Goal: Task Accomplishment & Management: Use online tool/utility

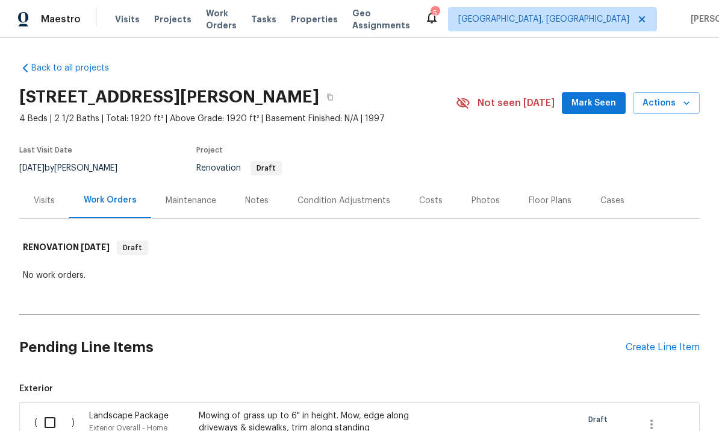
click at [502, 103] on span "Actions" at bounding box center [667, 103] width 48 height 15
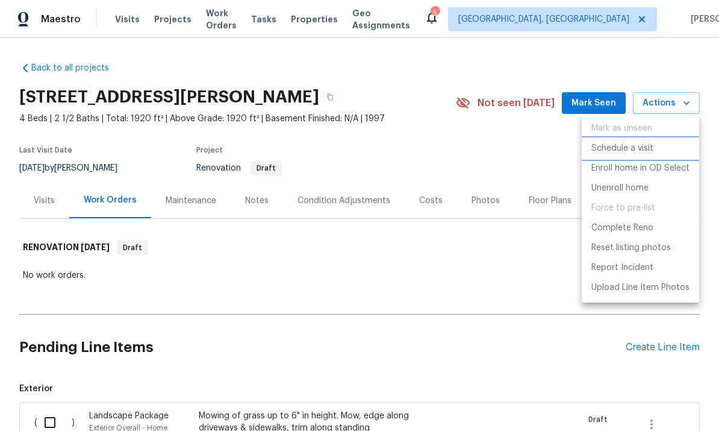
click at [502, 151] on p "Schedule a visit" at bounding box center [622, 148] width 62 height 13
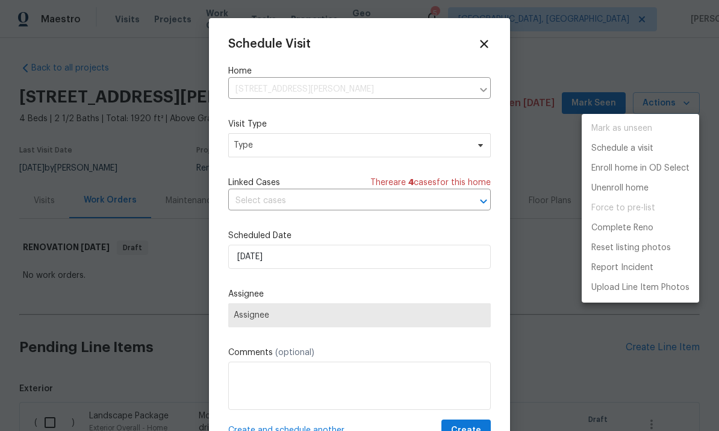
click at [361, 153] on div at bounding box center [359, 215] width 719 height 431
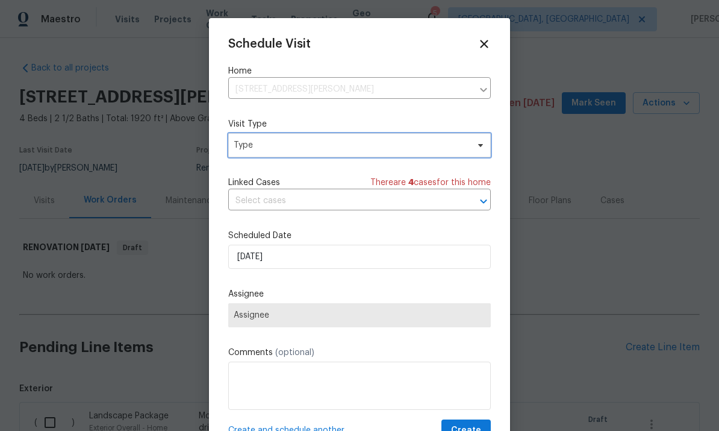
click at [399, 151] on span "Type" at bounding box center [351, 145] width 234 height 12
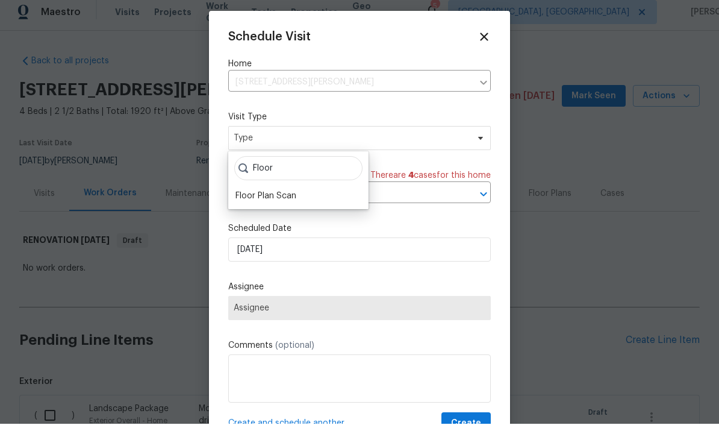
scroll to position [7, 0]
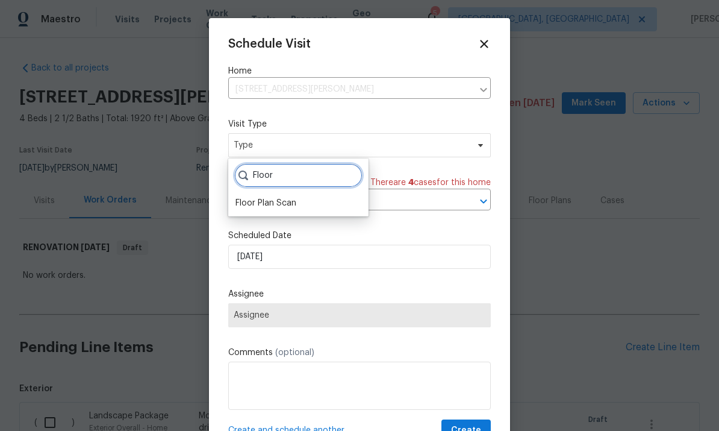
type input "Floor"
click at [282, 197] on div "Floor Plan Scan" at bounding box center [265, 203] width 61 height 12
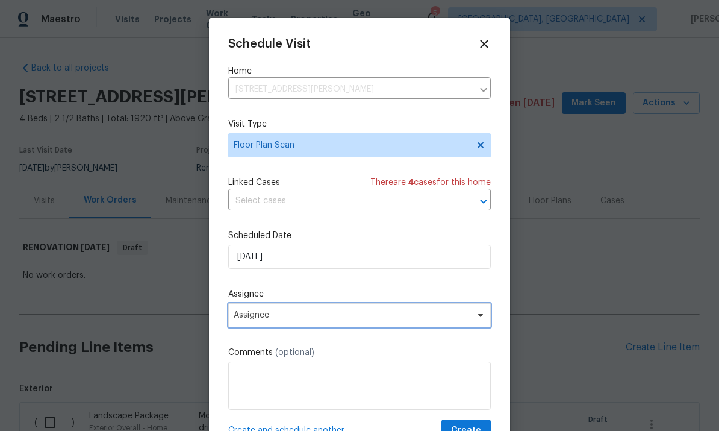
click at [341, 320] on span "Assignee" at bounding box center [352, 315] width 236 height 10
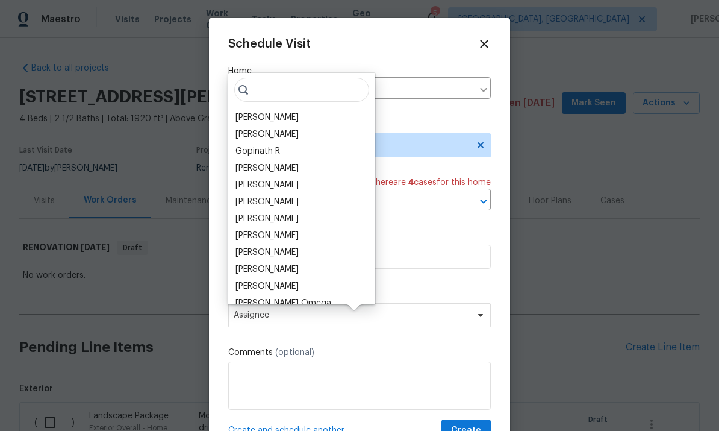
click at [277, 111] on div "[PERSON_NAME]" at bounding box center [266, 117] width 63 height 12
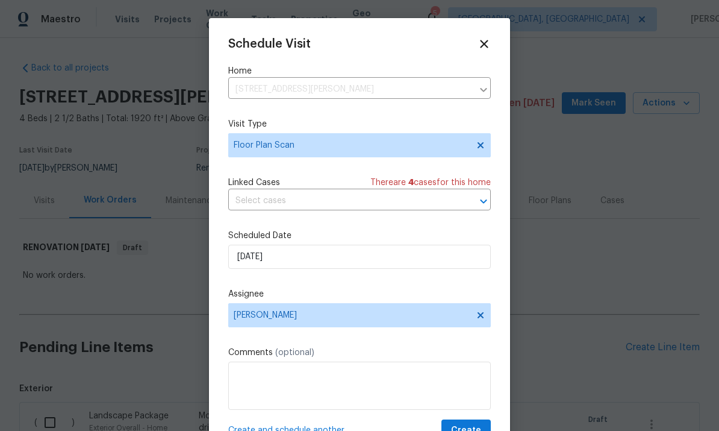
click at [384, 288] on div "Schedule Visit Home 6038 Glennsbury Ct, West Chester, OH 45069 ​ Visit Type Flo…" at bounding box center [359, 239] width 263 height 404
click at [380, 262] on input "9/18/2025" at bounding box center [359, 257] width 263 height 24
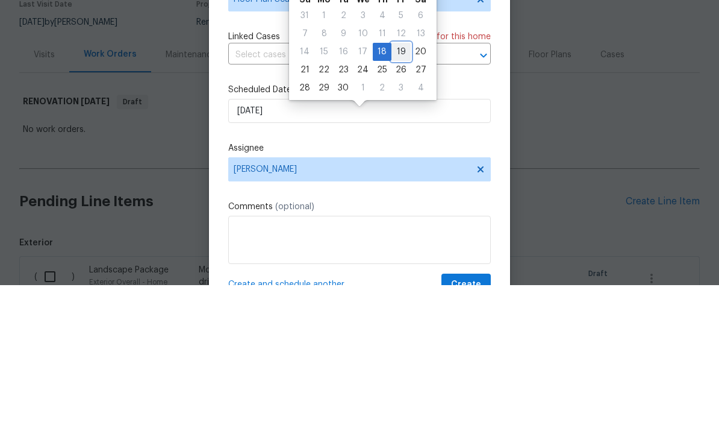
click at [392, 189] on div "19" at bounding box center [400, 197] width 19 height 17
type input "9/19/2025"
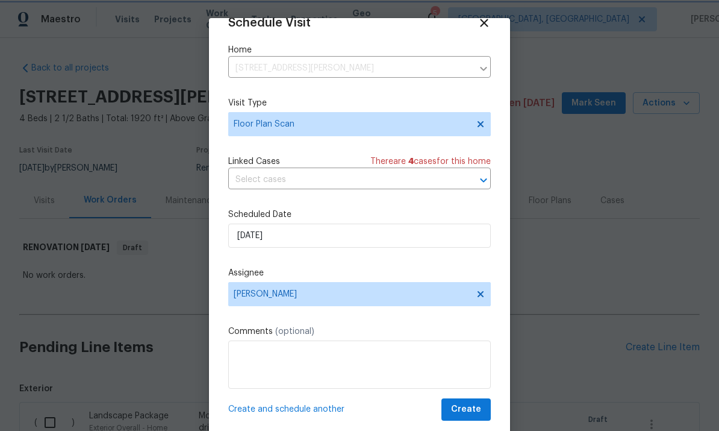
scroll to position [23, 0]
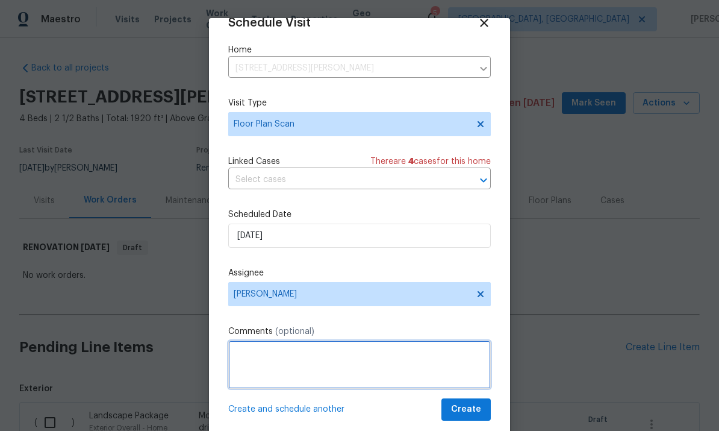
click at [456, 388] on textarea at bounding box center [359, 364] width 263 height 48
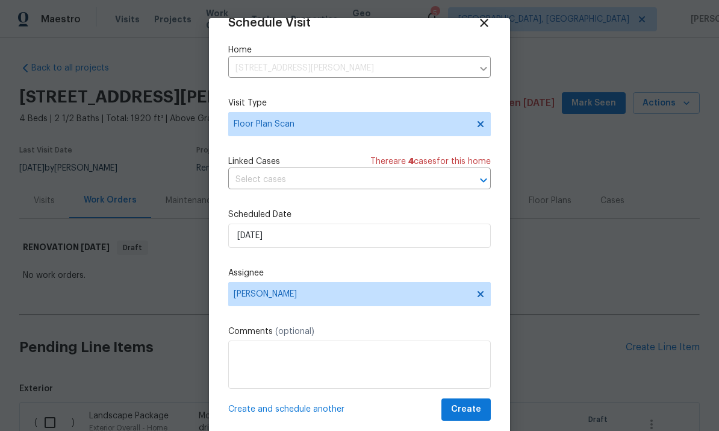
click at [341, 329] on label "Comments (optional)" at bounding box center [359, 331] width 263 height 12
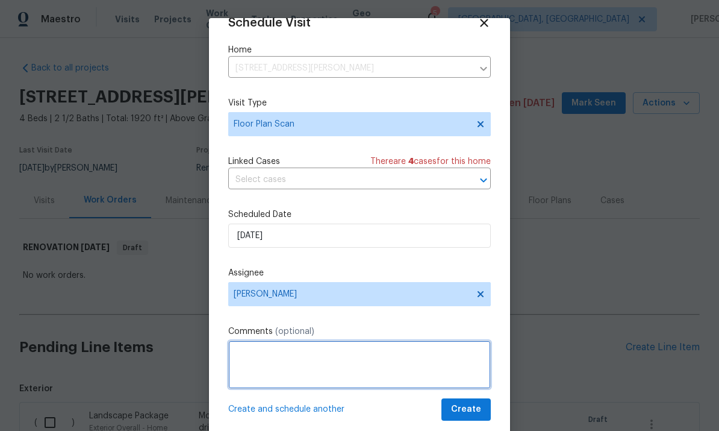
click at [361, 364] on textarea at bounding box center [359, 364] width 263 height 48
type textarea "Scan after access"
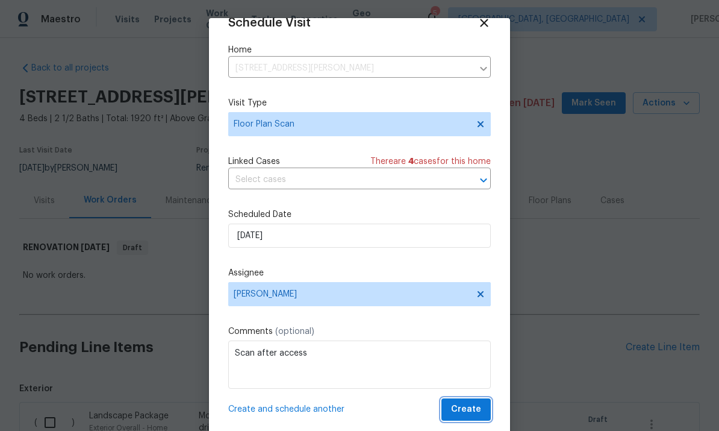
click at [484, 404] on button "Create" at bounding box center [465, 409] width 49 height 22
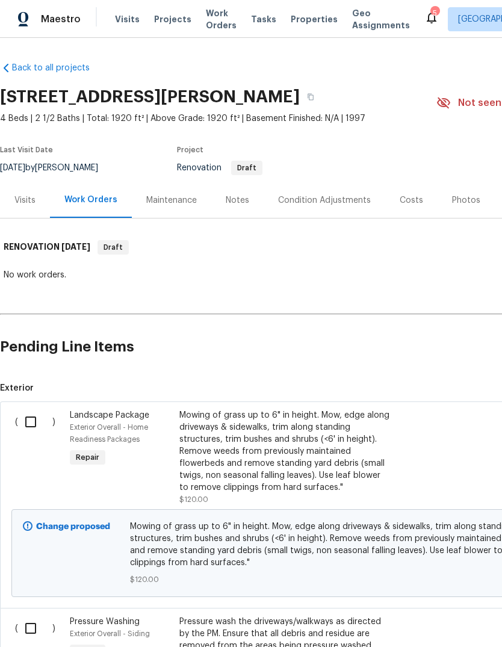
scroll to position [-4, 0]
